Goal: Information Seeking & Learning: Learn about a topic

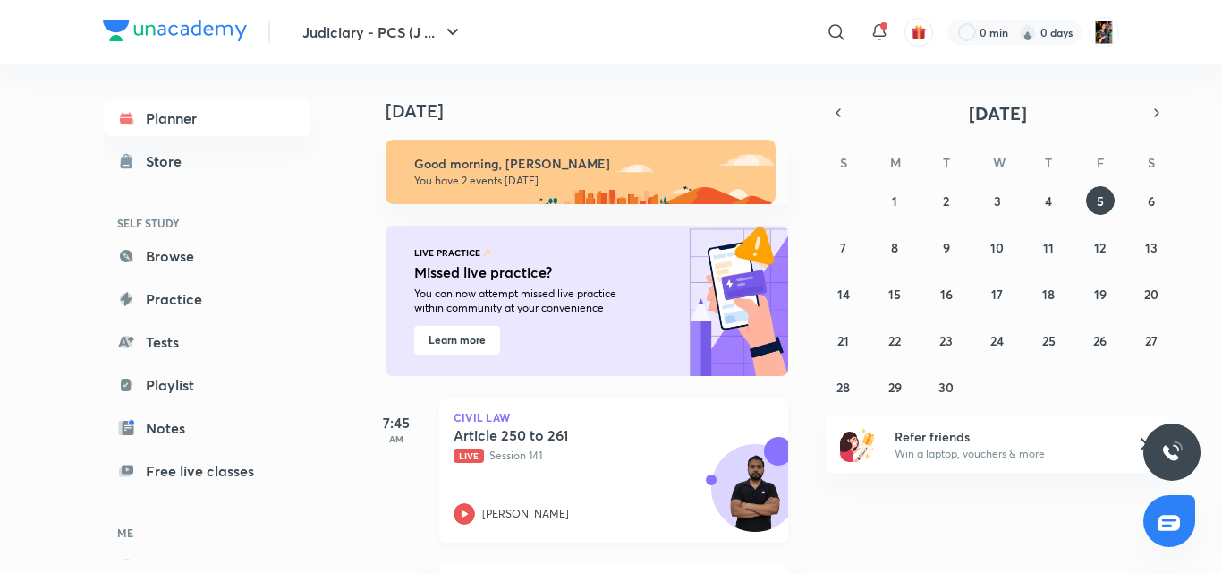
click at [589, 476] on div "Article 250 to 261 Live Session 141 [PERSON_NAME]" at bounding box center [594, 475] width 281 height 98
